Goal: Task Accomplishment & Management: Manage account settings

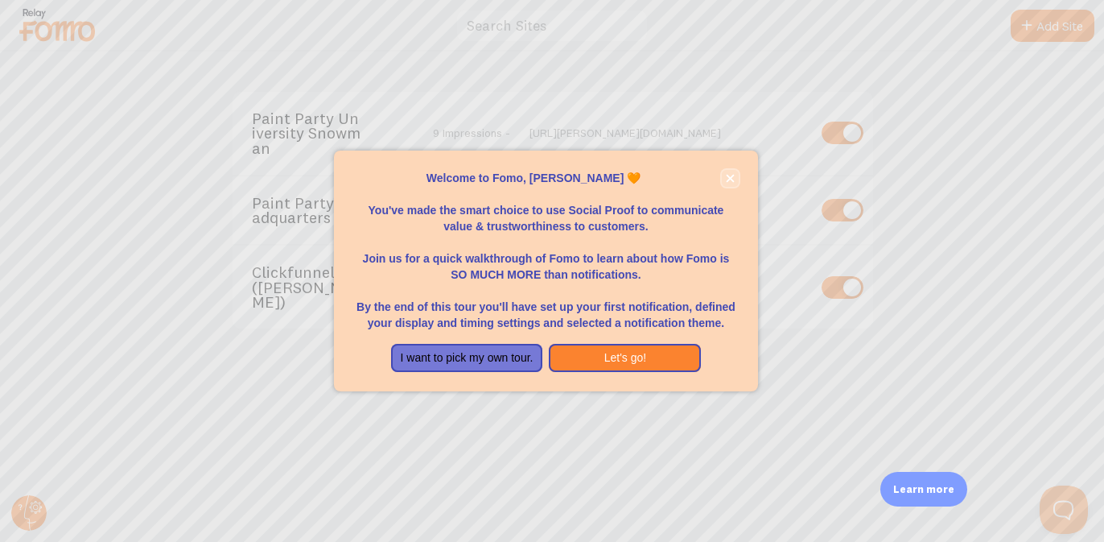
click at [734, 175] on icon "close," at bounding box center [730, 178] width 9 height 9
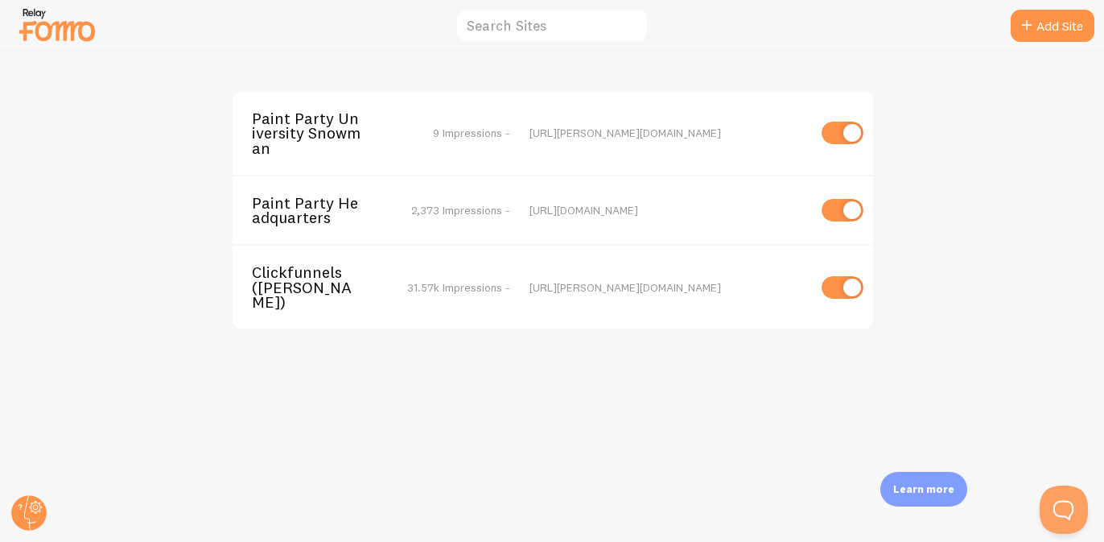
click at [320, 203] on span "Paint Party Headquarters" at bounding box center [317, 211] width 130 height 30
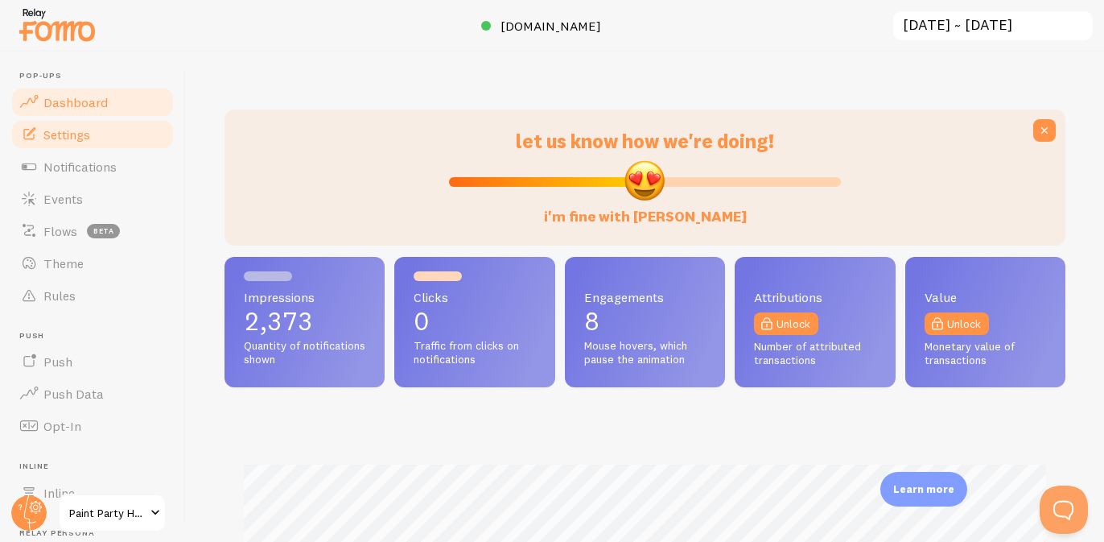
click at [100, 136] on link "Settings" at bounding box center [93, 134] width 166 height 32
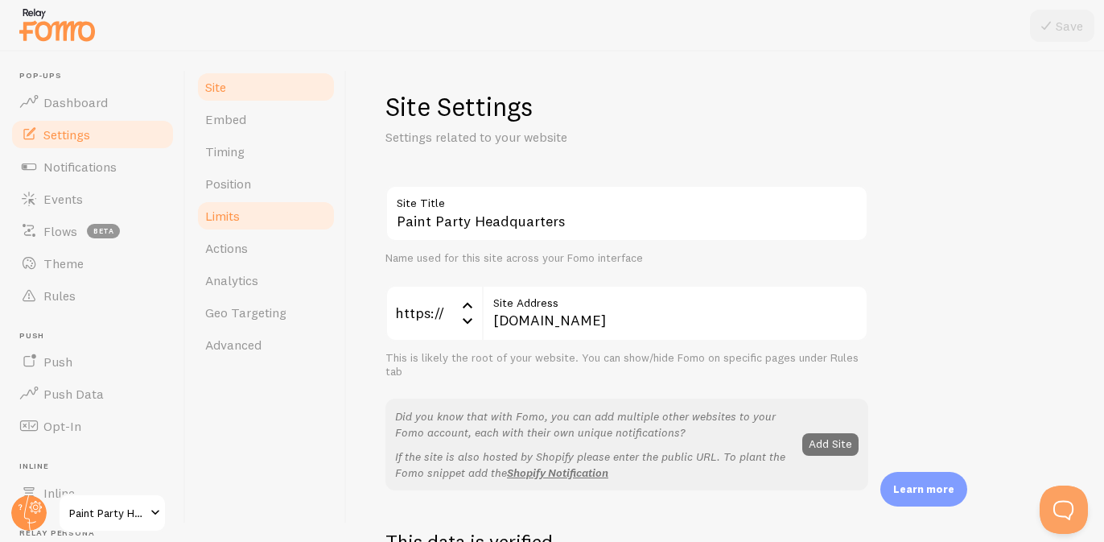
click at [233, 221] on span "Limits" at bounding box center [222, 216] width 35 height 16
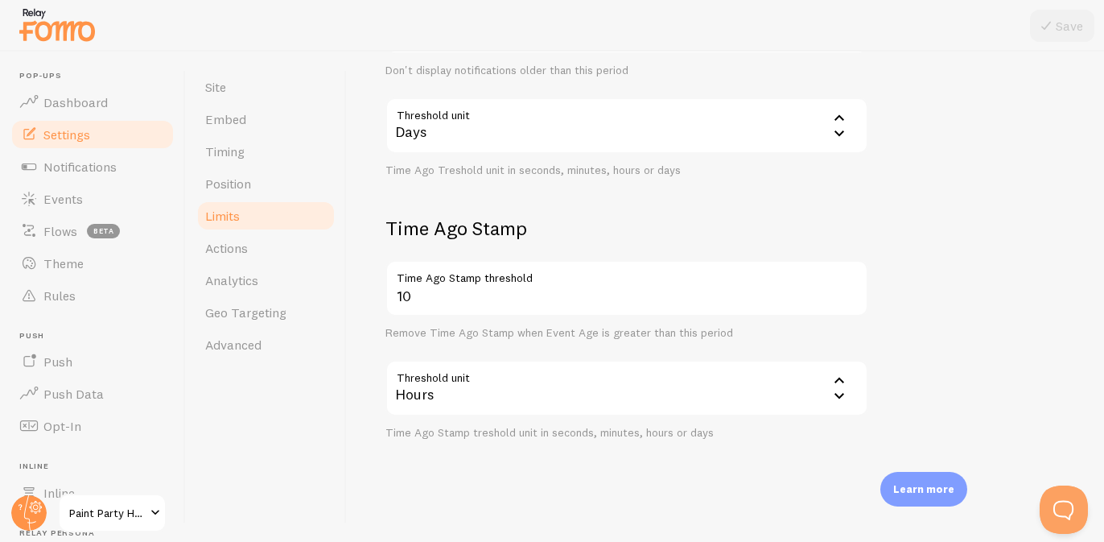
scroll to position [501, 0]
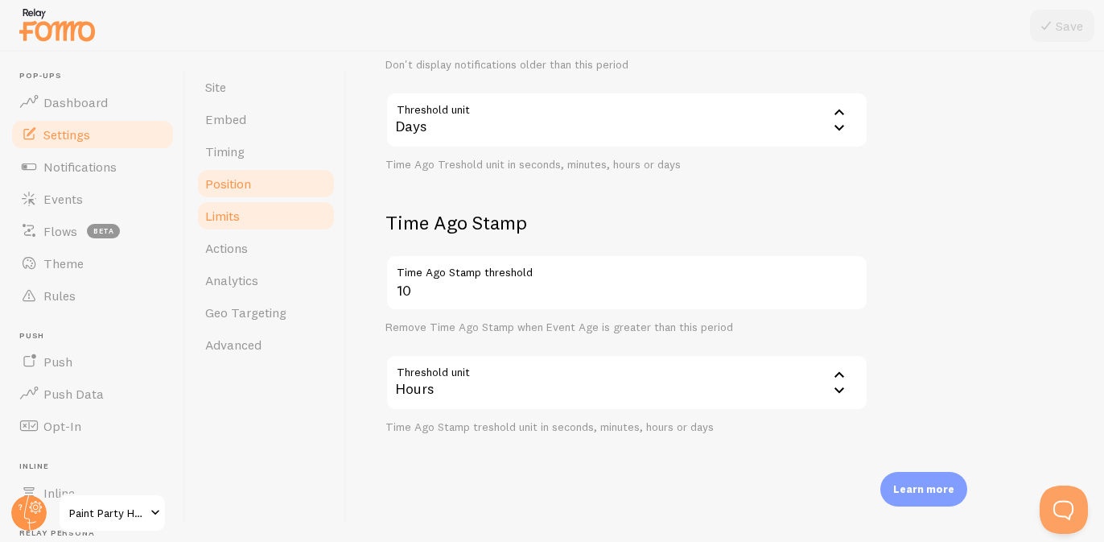
click at [262, 176] on link "Position" at bounding box center [266, 183] width 141 height 32
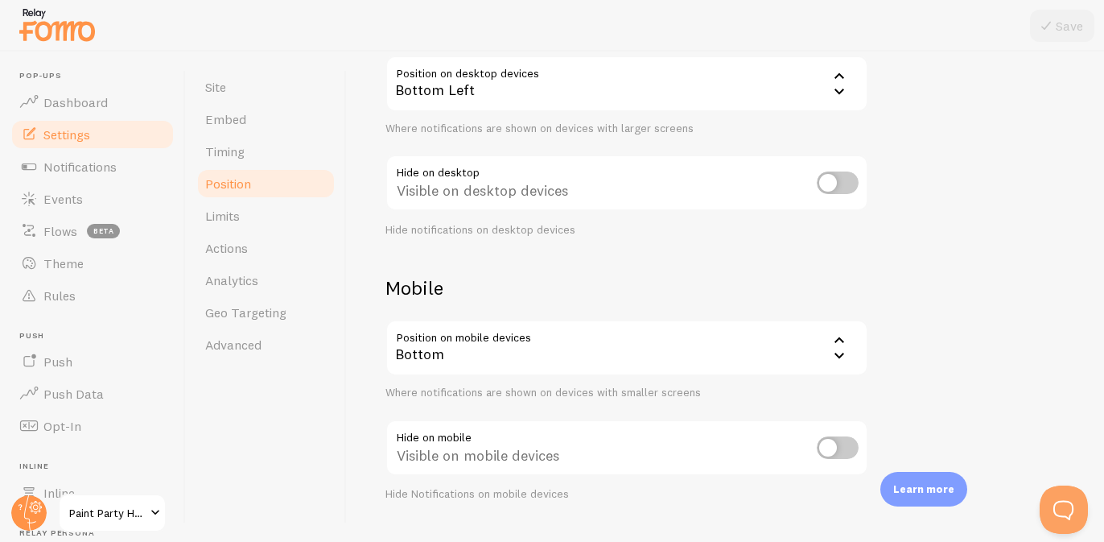
scroll to position [210, 0]
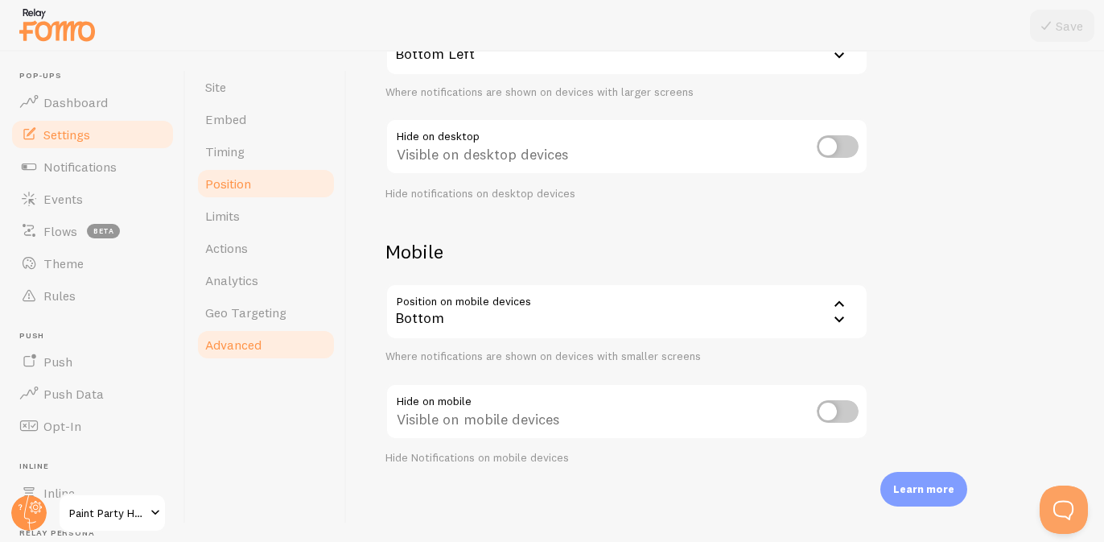
click at [266, 344] on link "Advanced" at bounding box center [266, 344] width 141 height 32
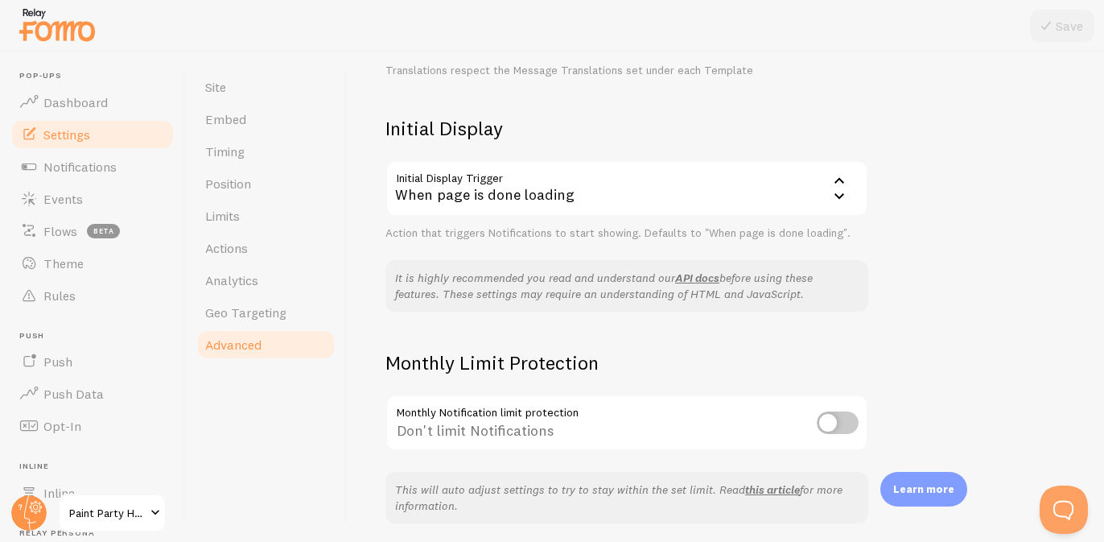
scroll to position [392, 0]
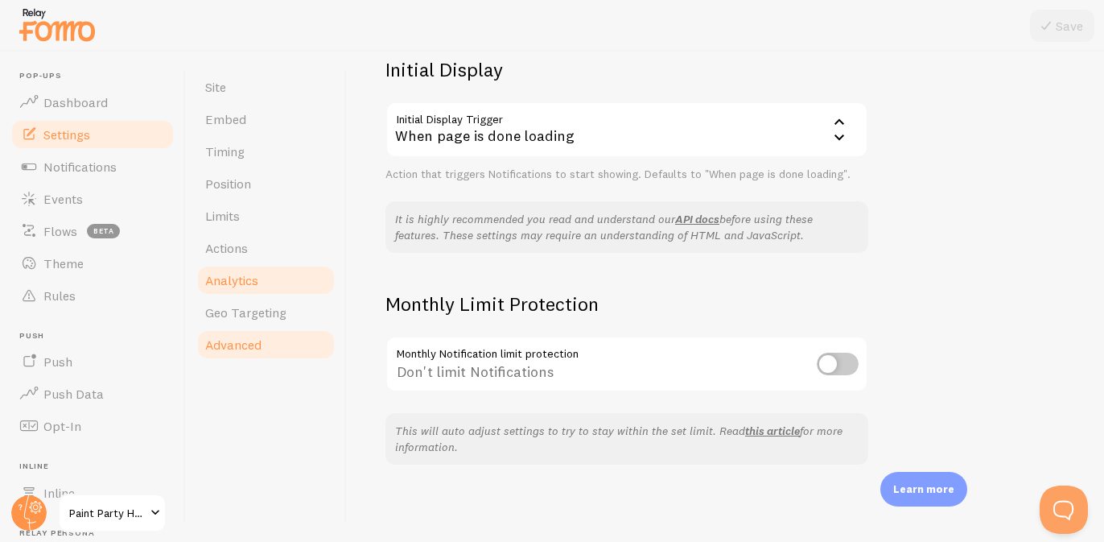
click at [259, 279] on link "Analytics" at bounding box center [266, 280] width 141 height 32
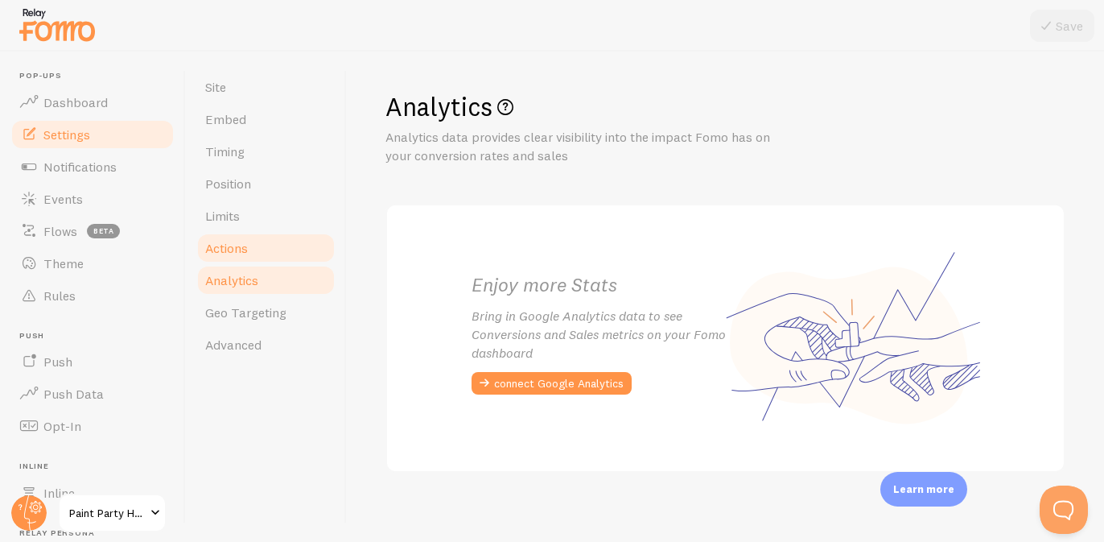
click at [251, 243] on link "Actions" at bounding box center [266, 248] width 141 height 32
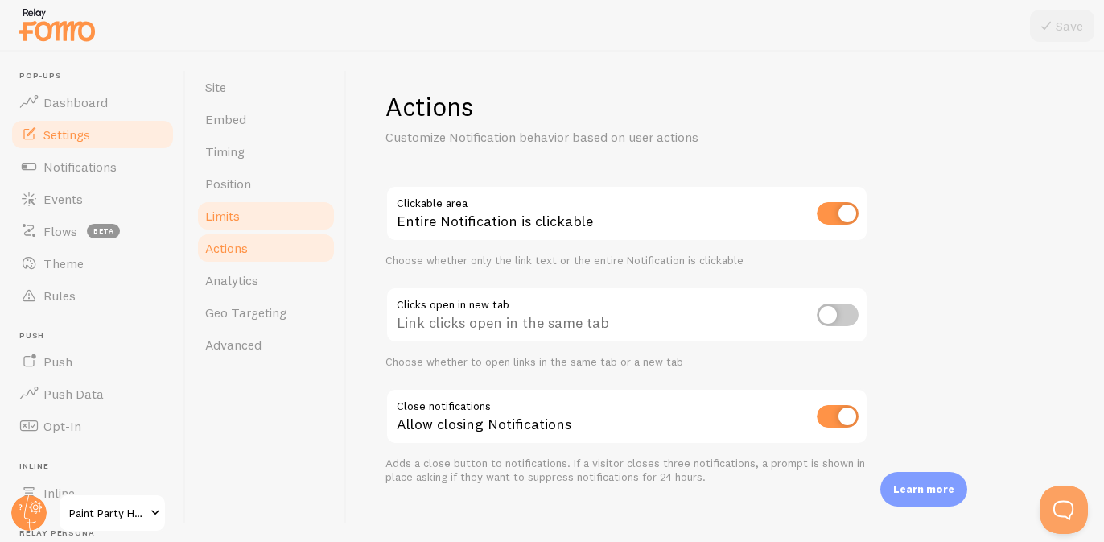
click at [253, 218] on link "Limits" at bounding box center [266, 216] width 141 height 32
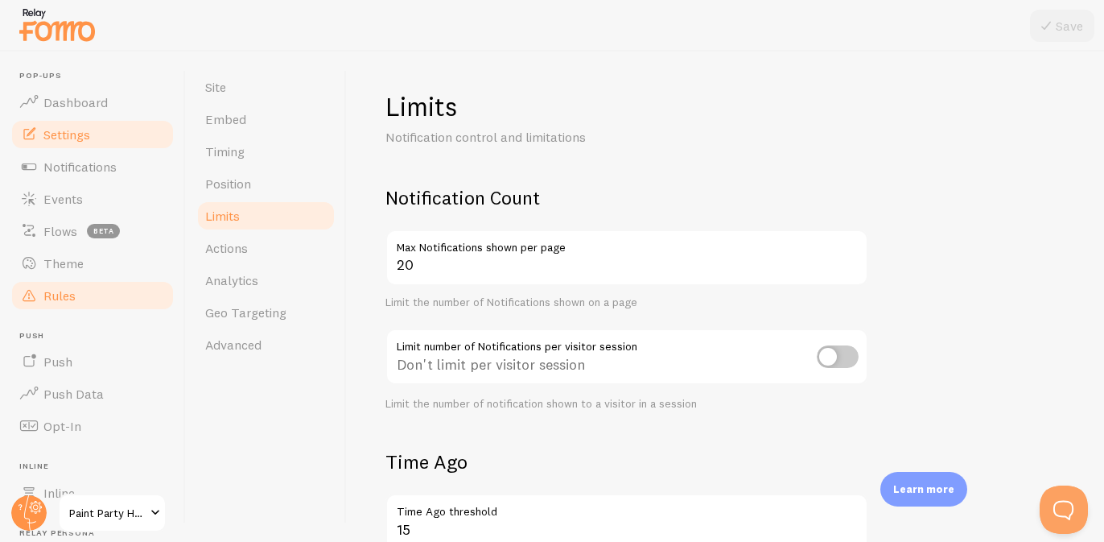
click at [79, 289] on link "Rules" at bounding box center [93, 295] width 166 height 32
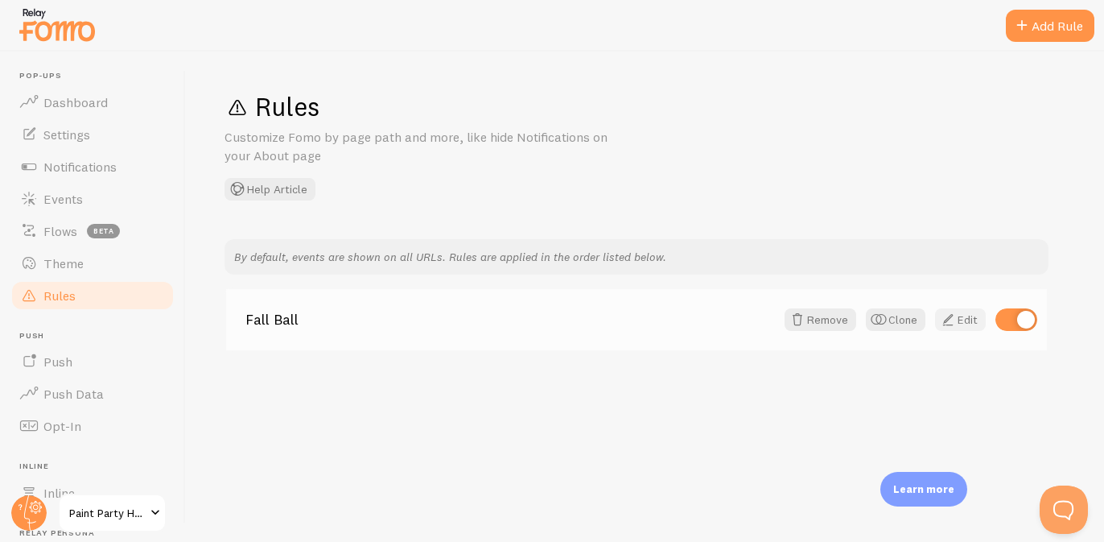
click at [963, 317] on link "Edit" at bounding box center [960, 319] width 51 height 23
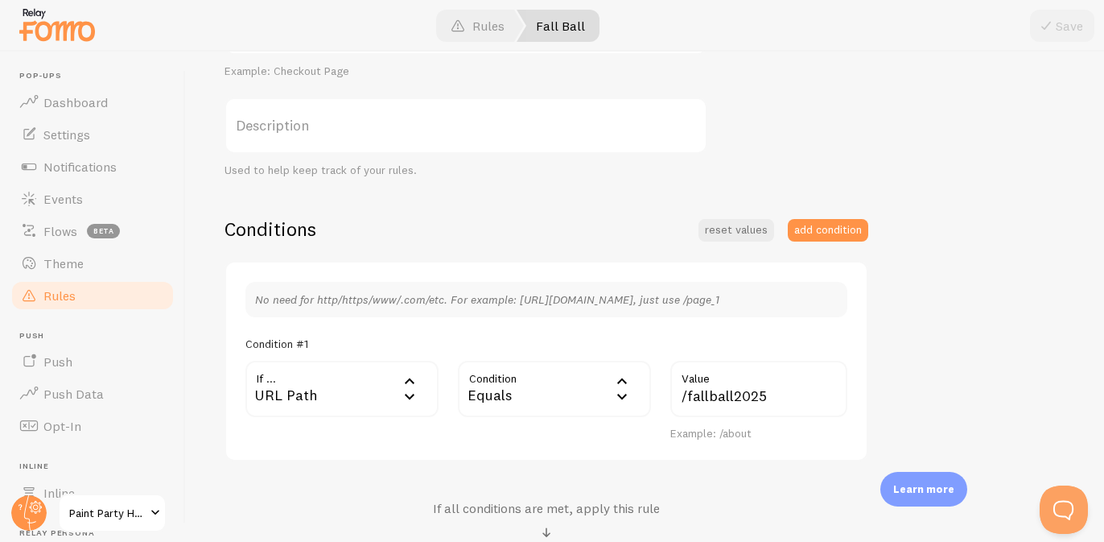
scroll to position [250, 0]
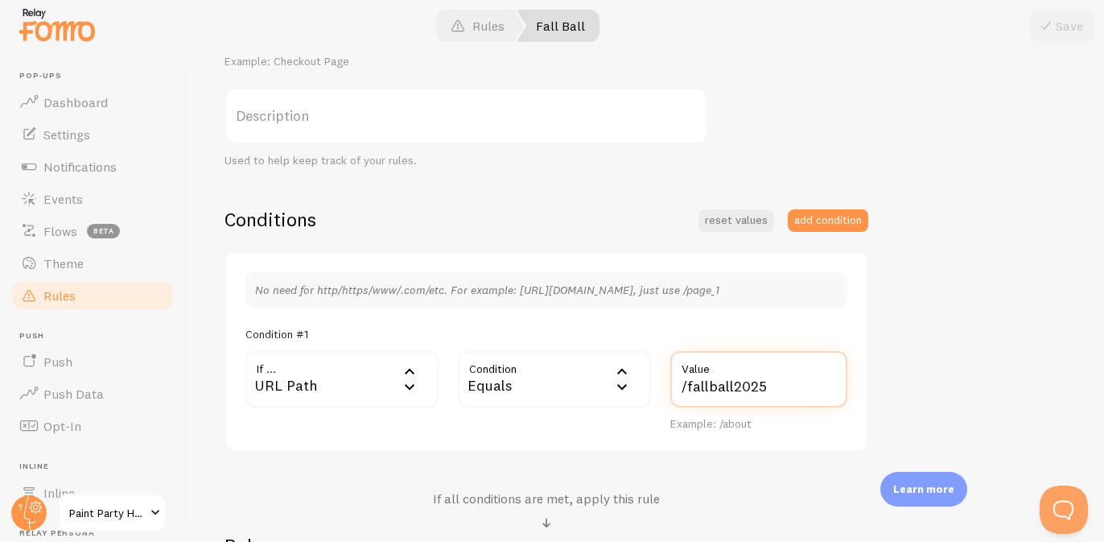
click at [741, 380] on input "/fallball2025" at bounding box center [759, 379] width 177 height 56
click at [901, 372] on div "Fall Ball Title Example: Checkout Page Description Used to help keep track of y…" at bounding box center [645, 332] width 841 height 687
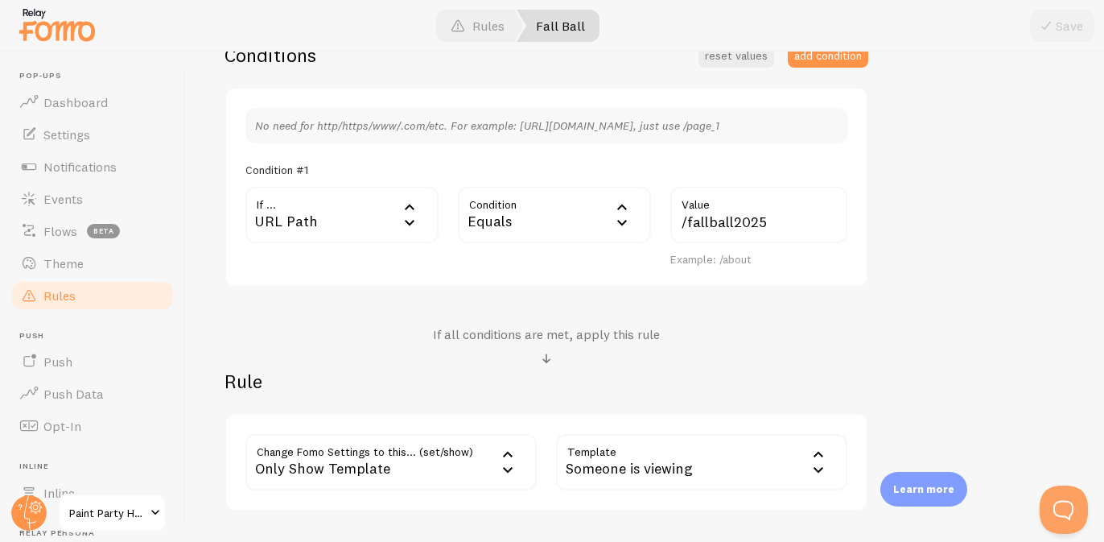
scroll to position [525, 0]
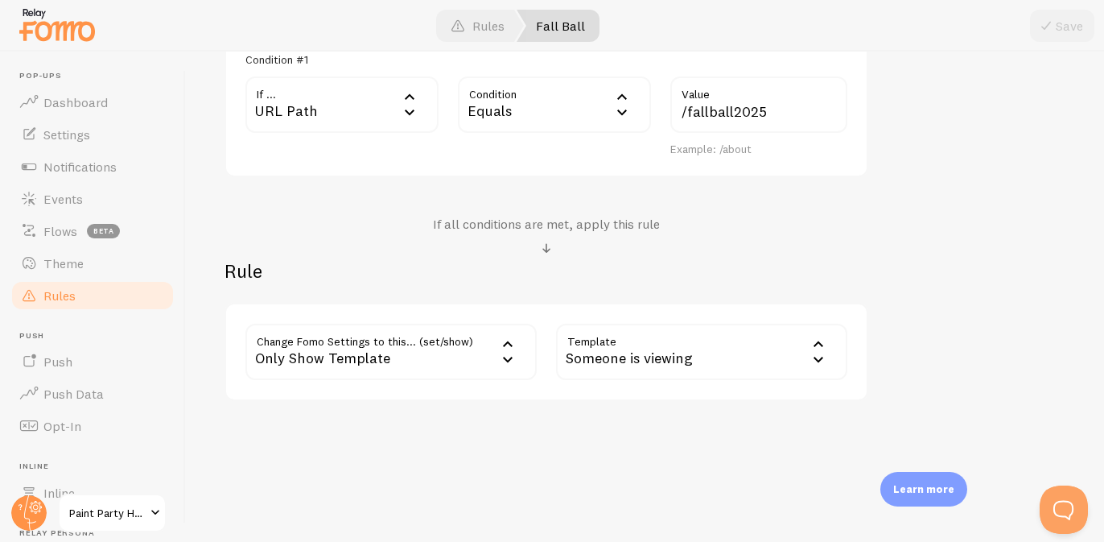
click at [472, 361] on div "Only Show Template" at bounding box center [391, 352] width 291 height 56
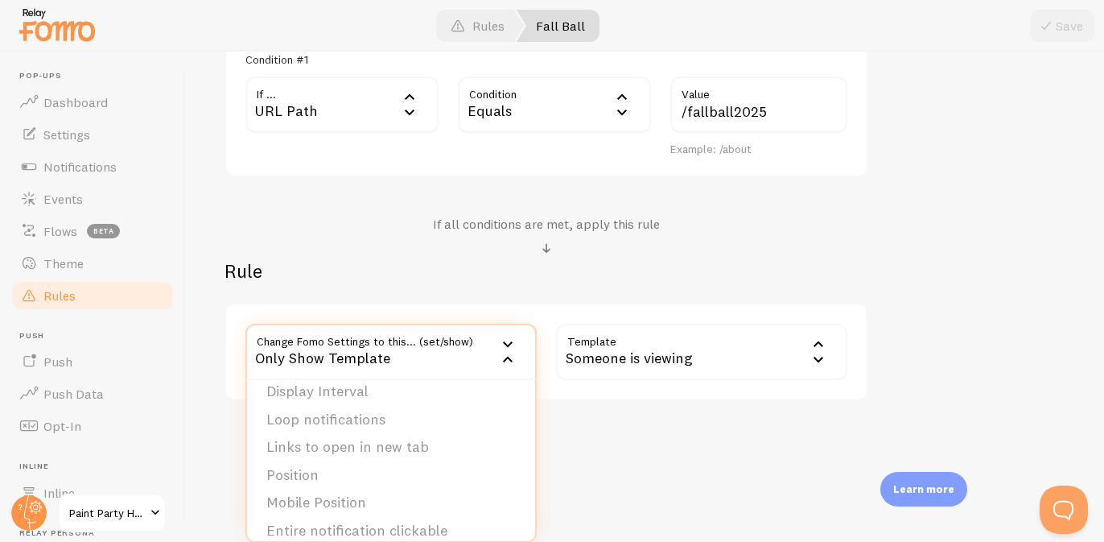
scroll to position [163, 0]
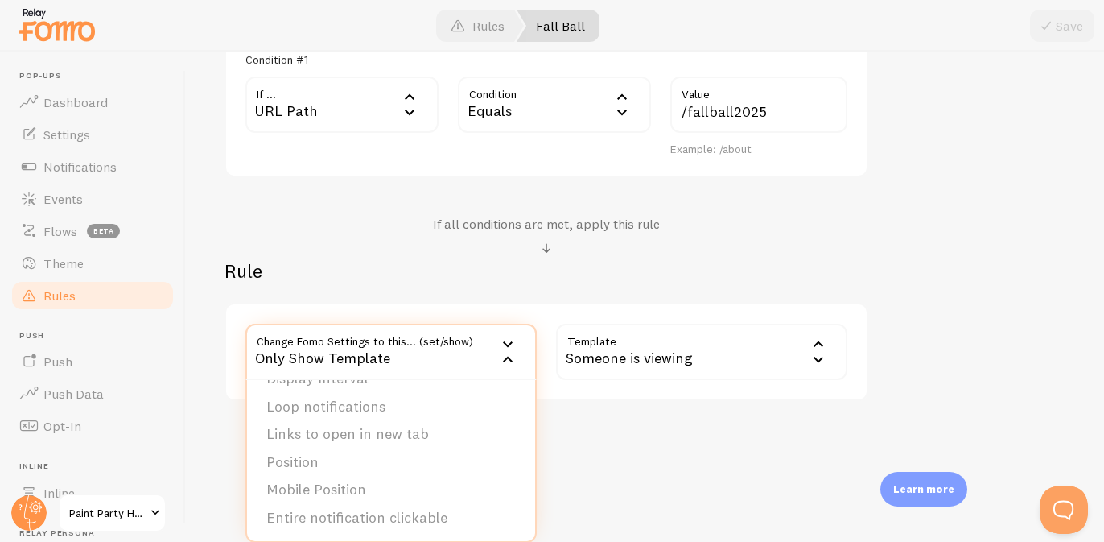
click at [671, 447] on div "Edit Rule Customize Fomo by page path and more, like hide Notifications on your…" at bounding box center [645, 297] width 918 height 490
click at [683, 358] on div "Someone is viewing" at bounding box center [701, 352] width 291 height 56
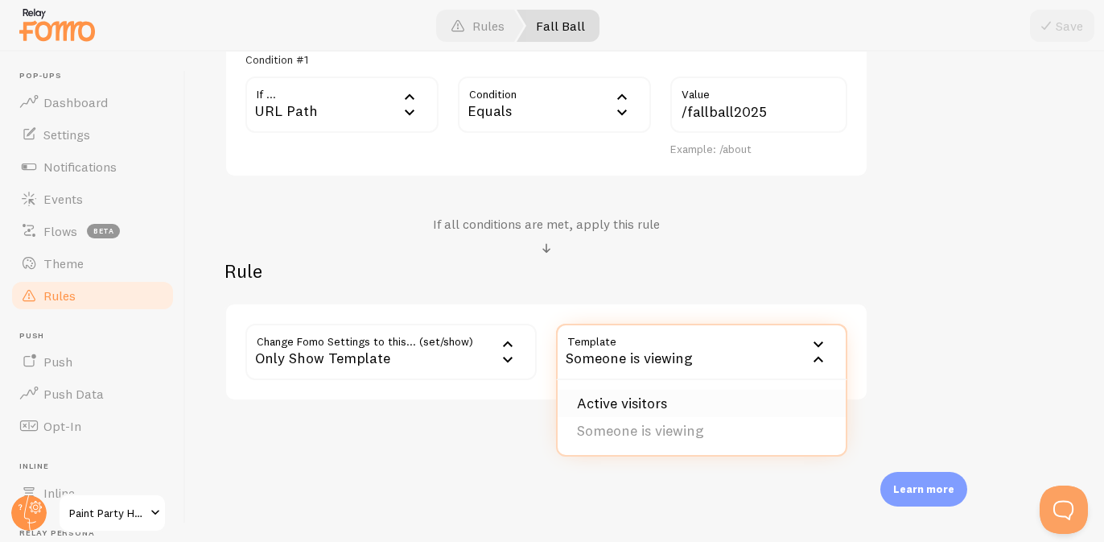
click at [695, 398] on li "Active visitors" at bounding box center [702, 404] width 288 height 28
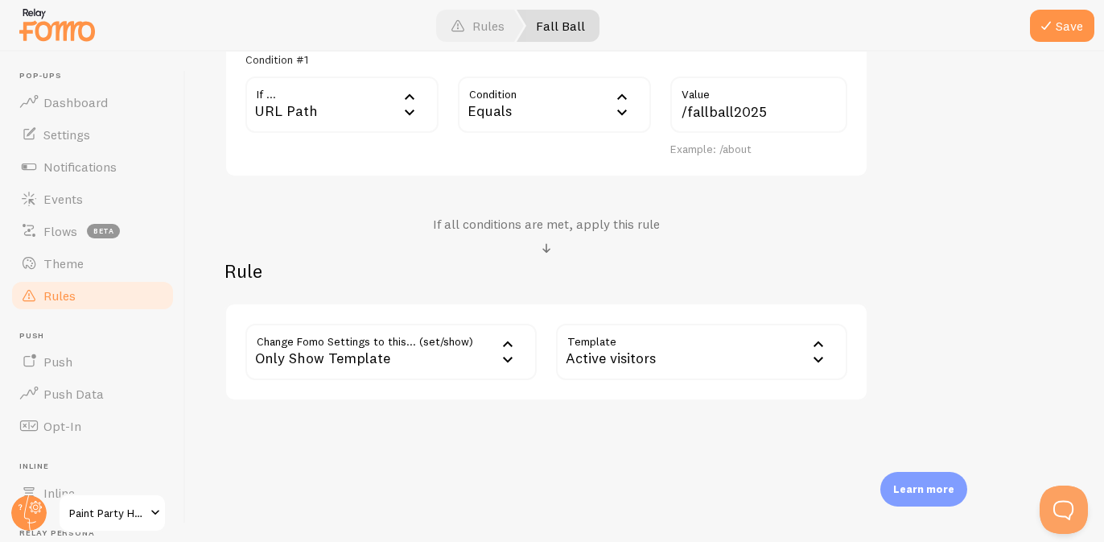
click at [491, 347] on div "Only Show Template" at bounding box center [391, 352] width 291 height 56
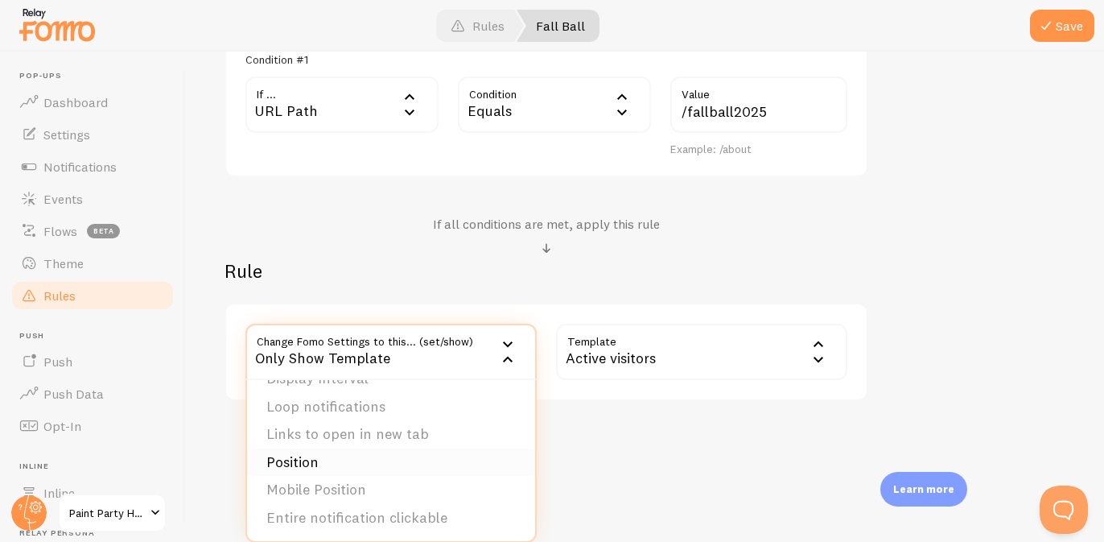
click at [452, 458] on li "Position" at bounding box center [391, 462] width 288 height 28
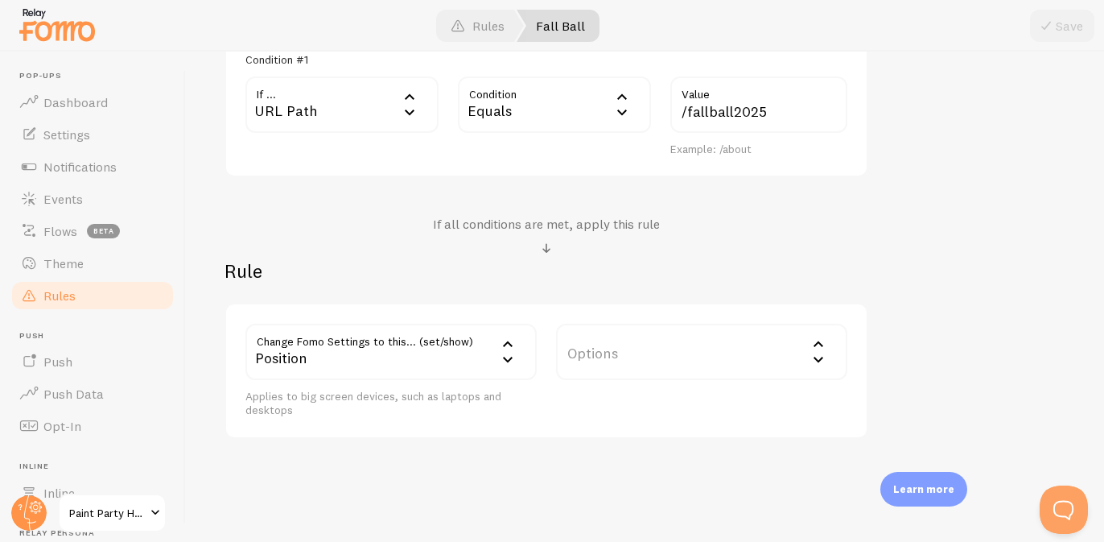
click at [648, 353] on label "Options" at bounding box center [701, 352] width 291 height 56
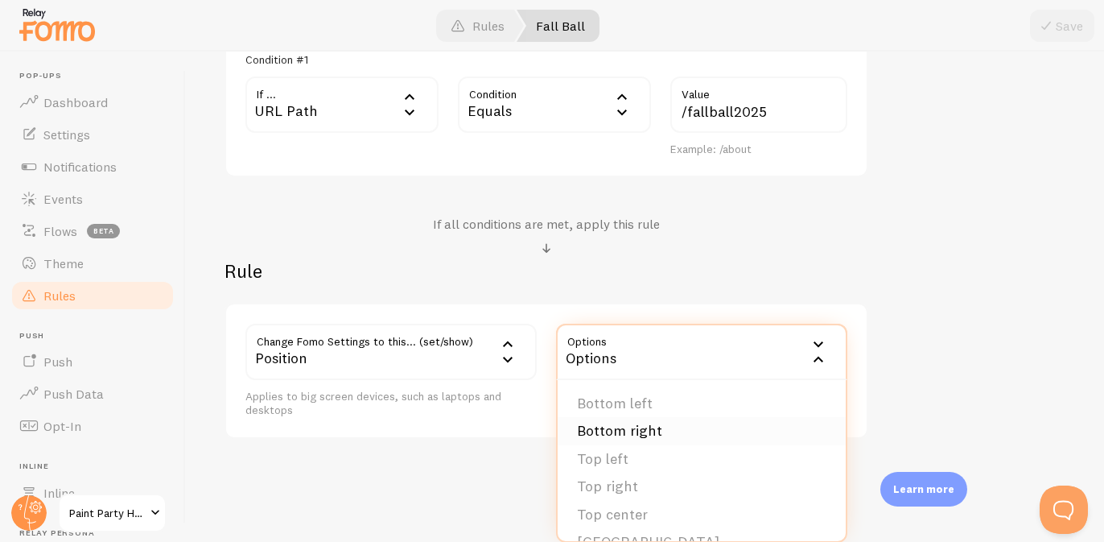
click at [682, 436] on li "Bottom right" at bounding box center [702, 431] width 288 height 28
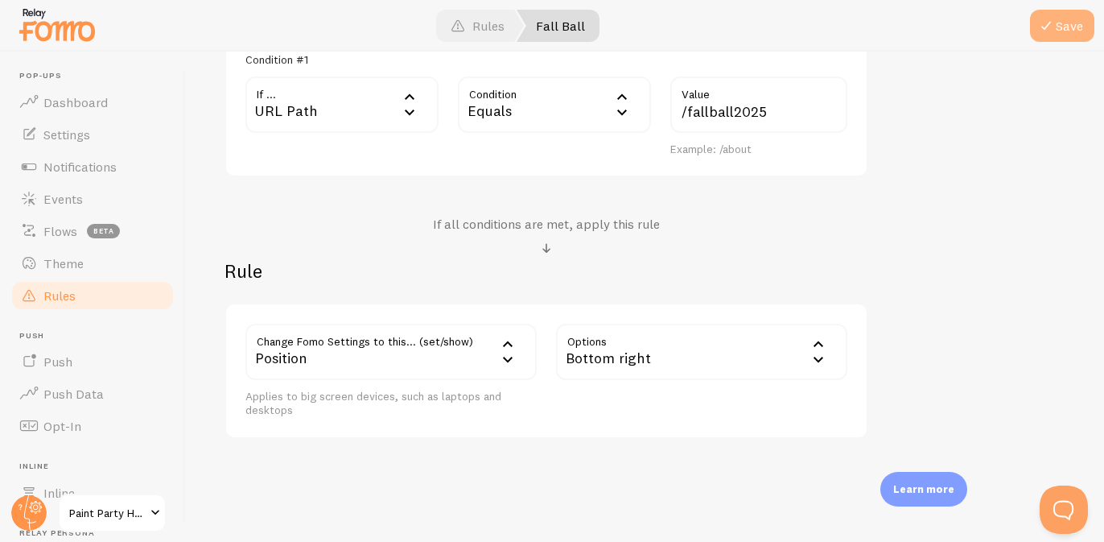
click at [1067, 25] on button "Save" at bounding box center [1062, 26] width 64 height 32
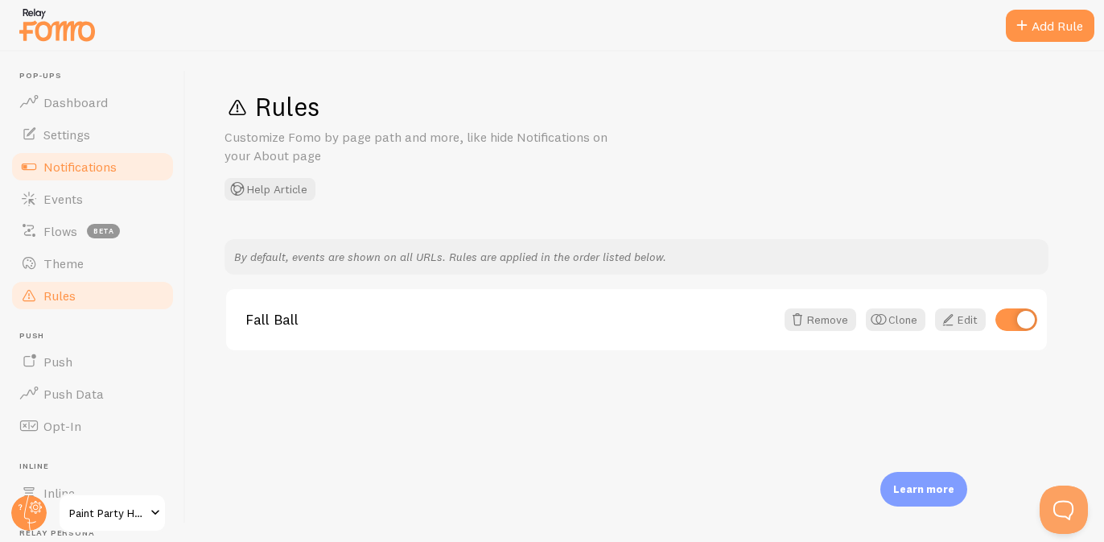
click at [107, 170] on span "Notifications" at bounding box center [79, 167] width 73 height 16
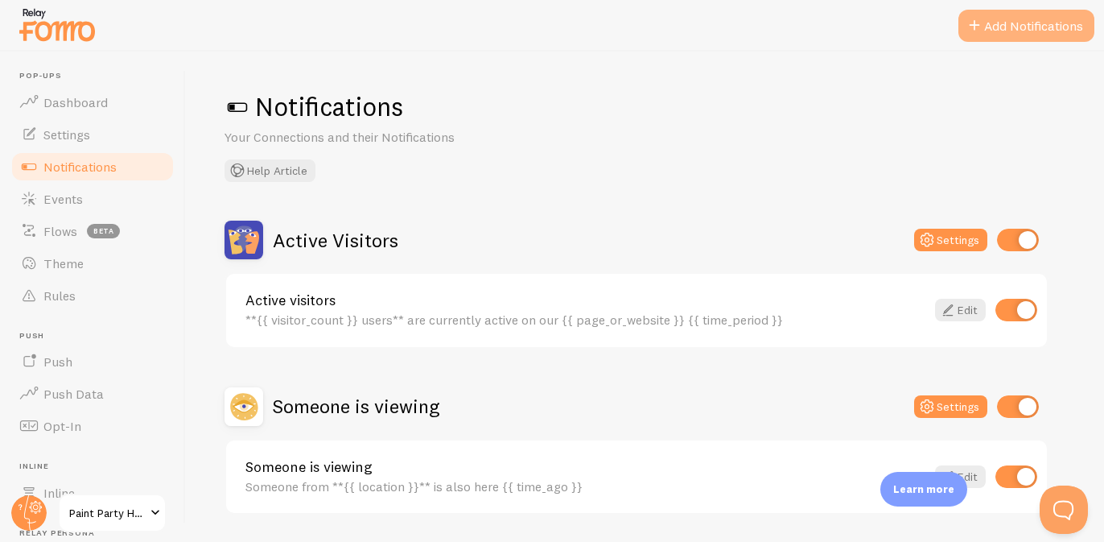
click at [1002, 31] on button "Add Notifications" at bounding box center [1027, 26] width 136 height 32
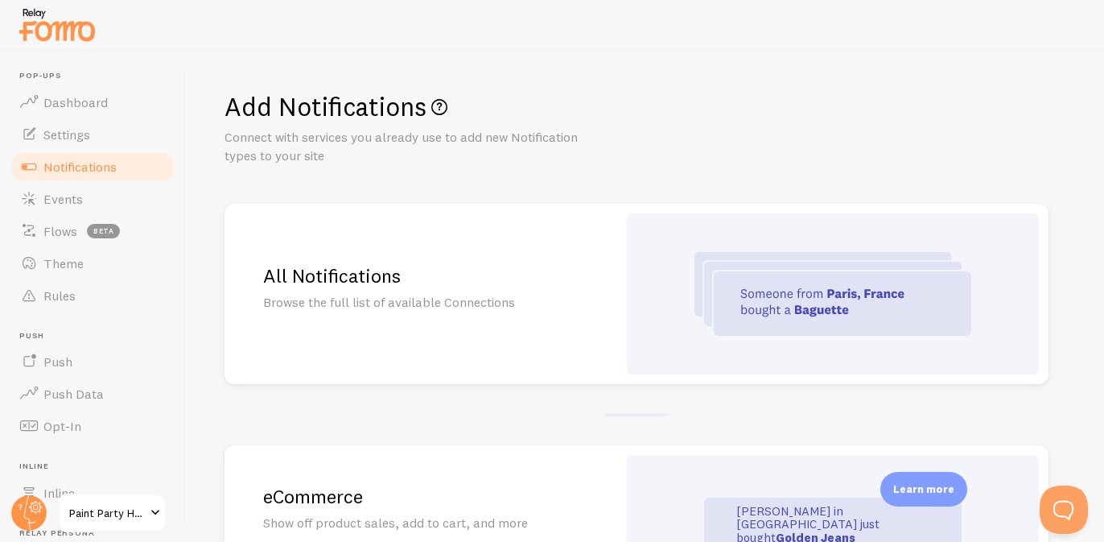
click at [520, 286] on h2 "All Notifications" at bounding box center [421, 275] width 316 height 25
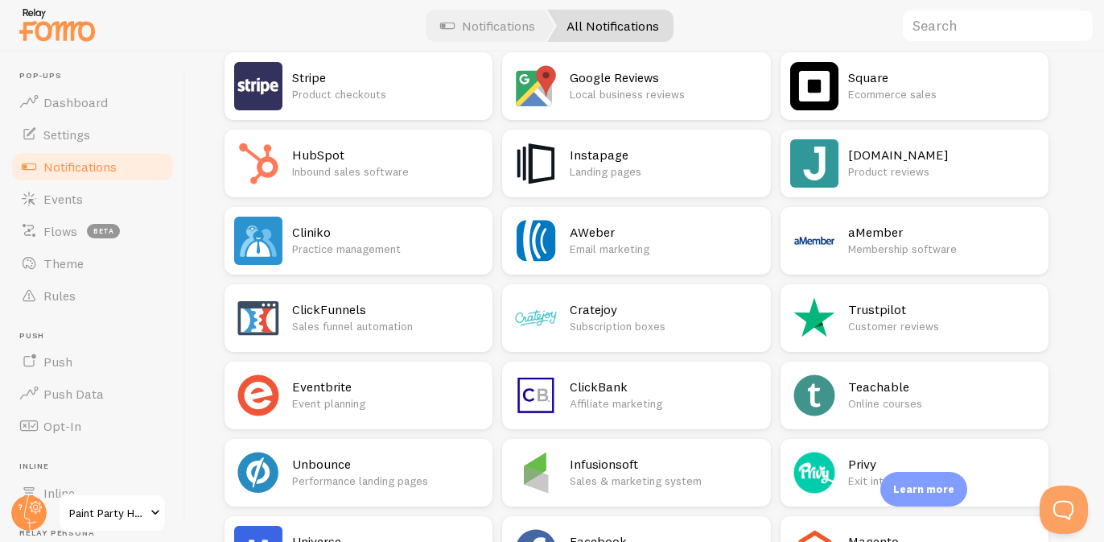
scroll to position [2572, 0]
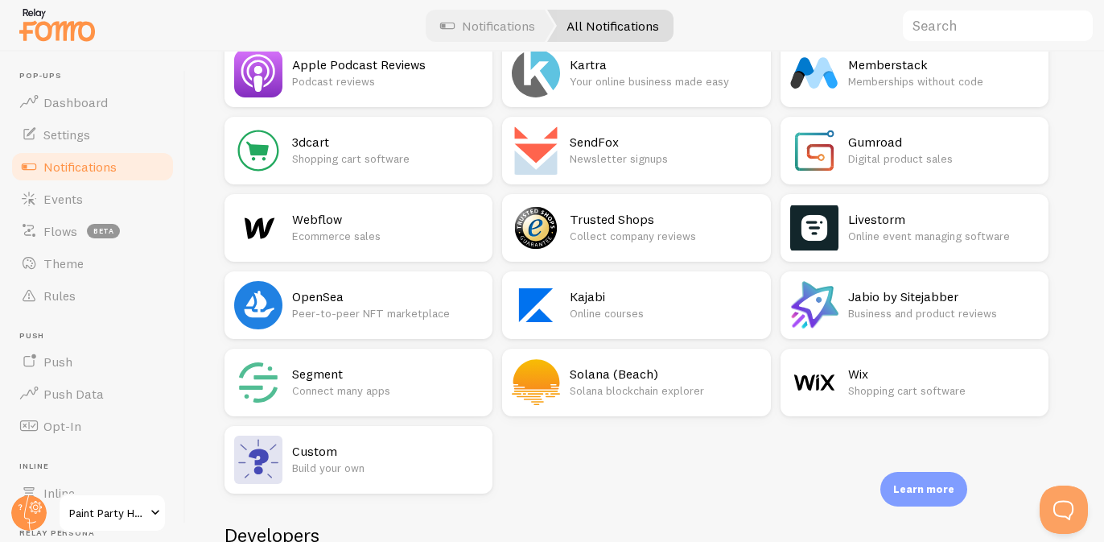
click at [662, 307] on p "Online courses" at bounding box center [665, 313] width 191 height 16
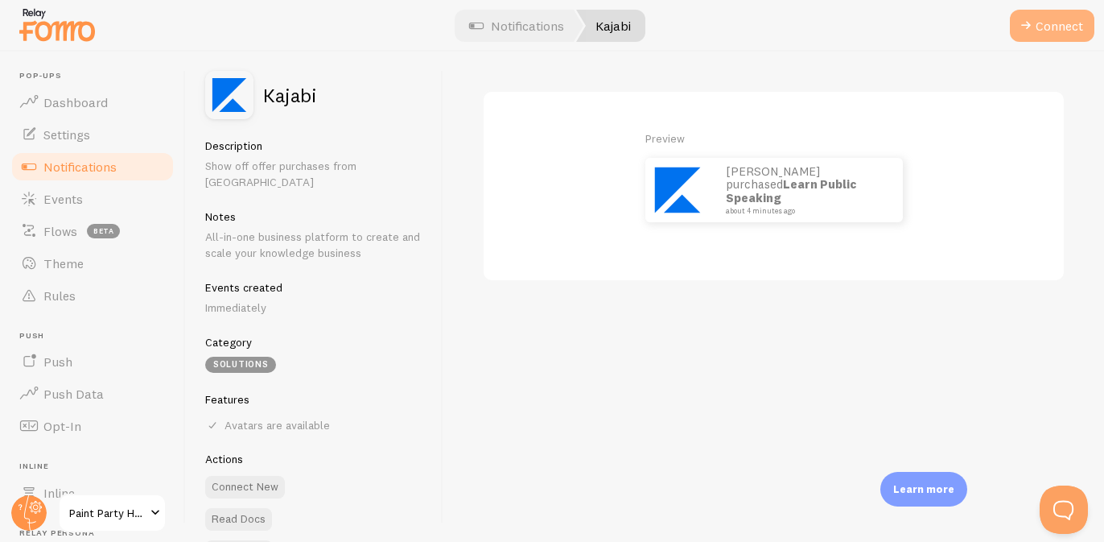
click at [1046, 23] on button "Connect" at bounding box center [1052, 26] width 85 height 32
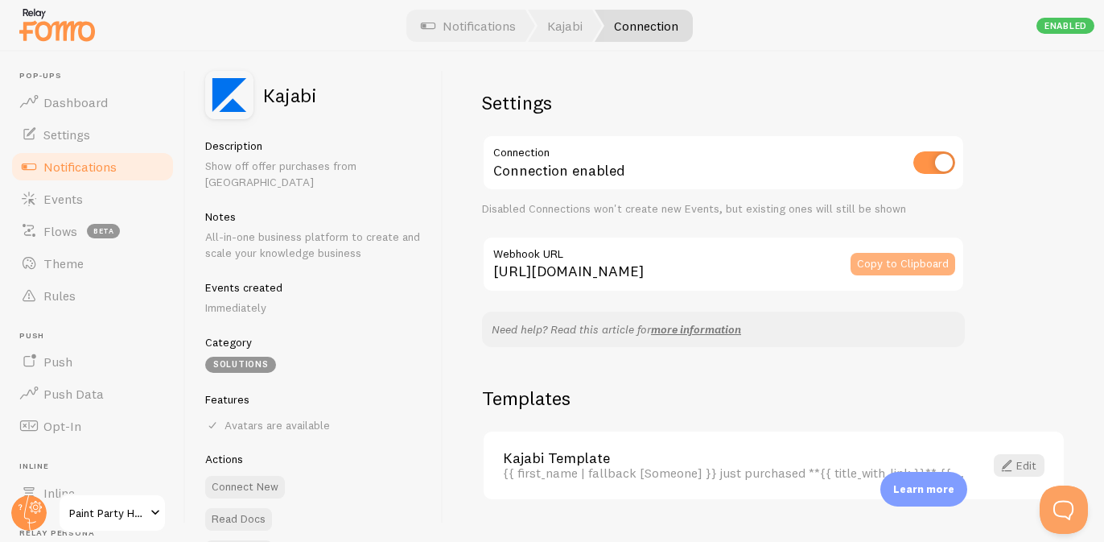
click at [914, 262] on button "Copy to Clipboard" at bounding box center [903, 264] width 105 height 23
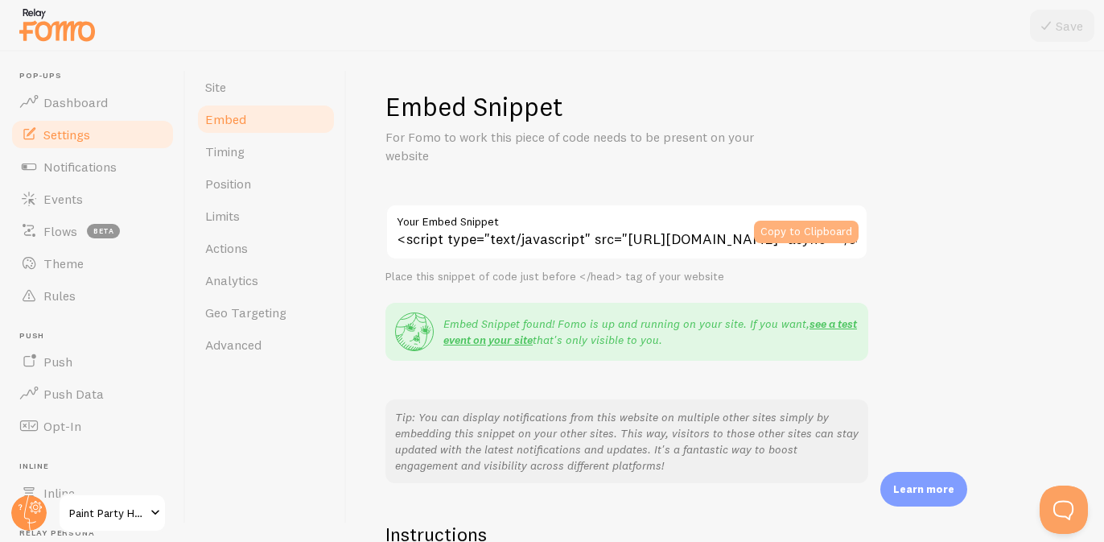
click at [794, 226] on button "Copy to Clipboard" at bounding box center [806, 232] width 105 height 23
